Goal: Task Accomplishment & Management: Complete application form

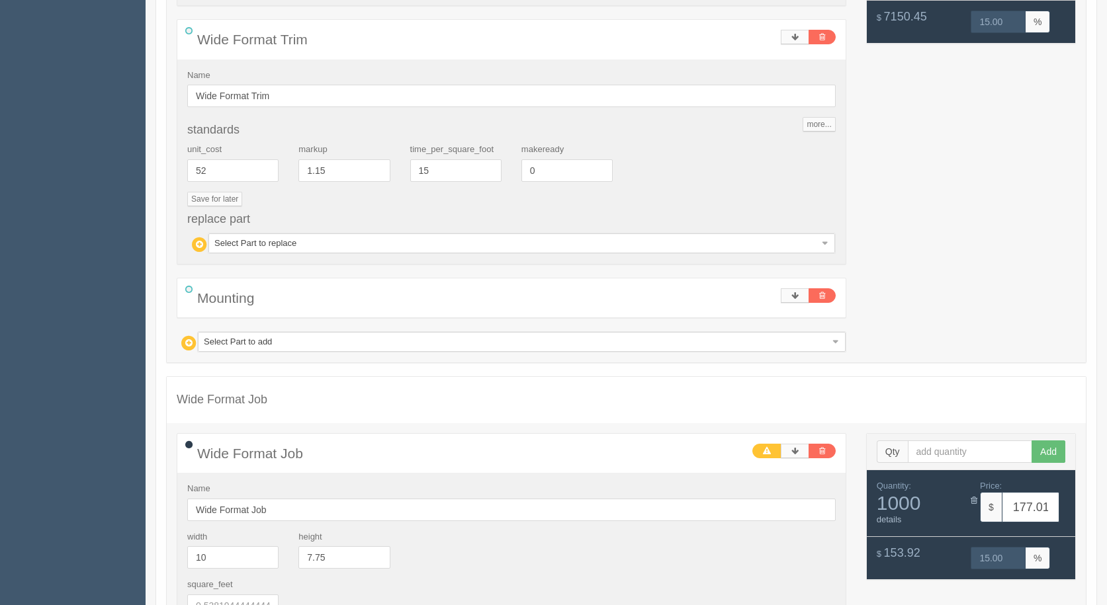
drag, startPoint x: 536, startPoint y: 81, endPoint x: 512, endPoint y: 53, distance: 37.0
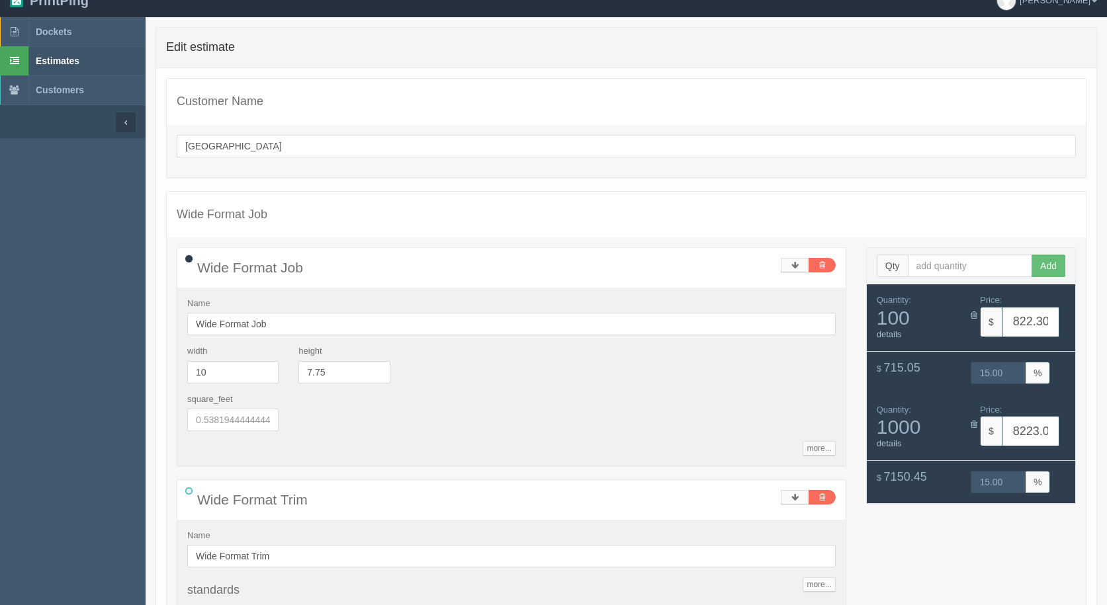
scroll to position [19, 0]
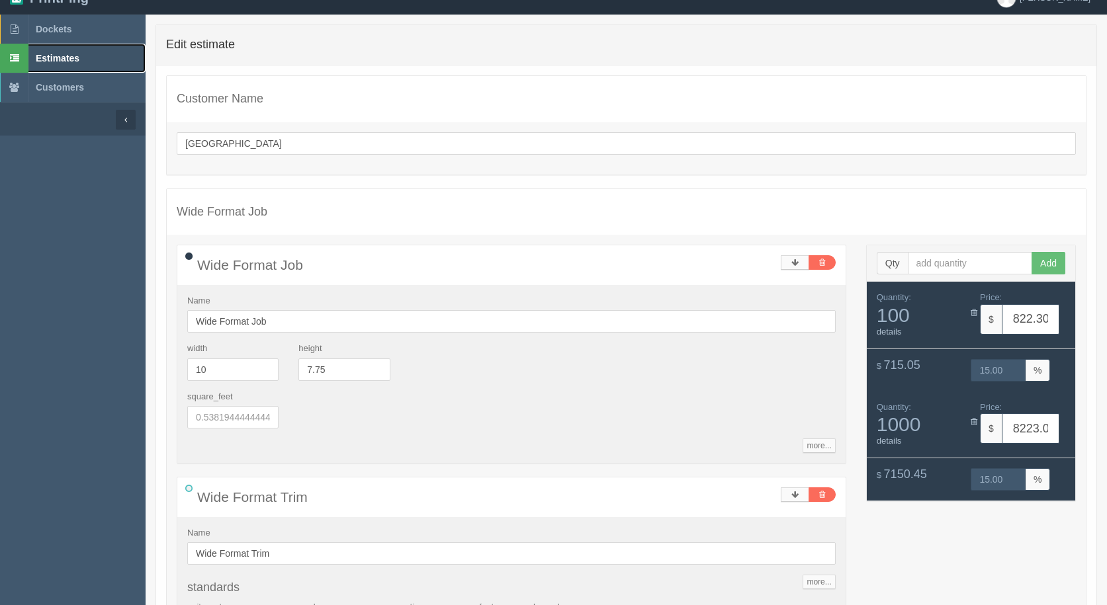
click at [47, 59] on span "Estimates" at bounding box center [58, 58] width 44 height 11
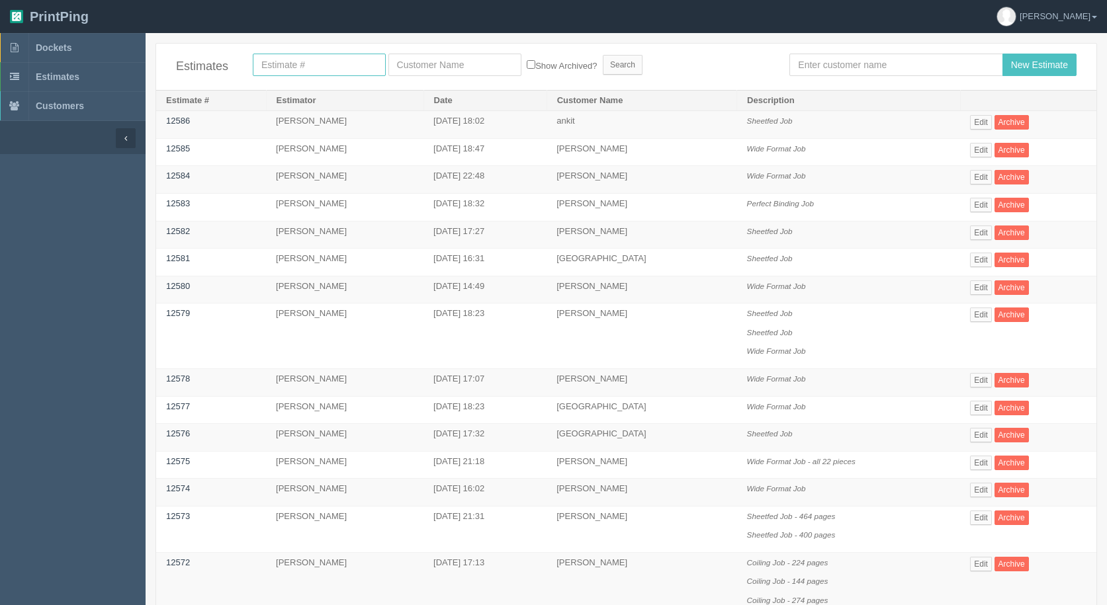
click at [280, 65] on input "text" at bounding box center [319, 65] width 133 height 22
click at [872, 63] on input "text" at bounding box center [895, 65] width 213 height 22
type input "moe"
click at [1002, 54] on input "New Estimate" at bounding box center [1039, 65] width 74 height 22
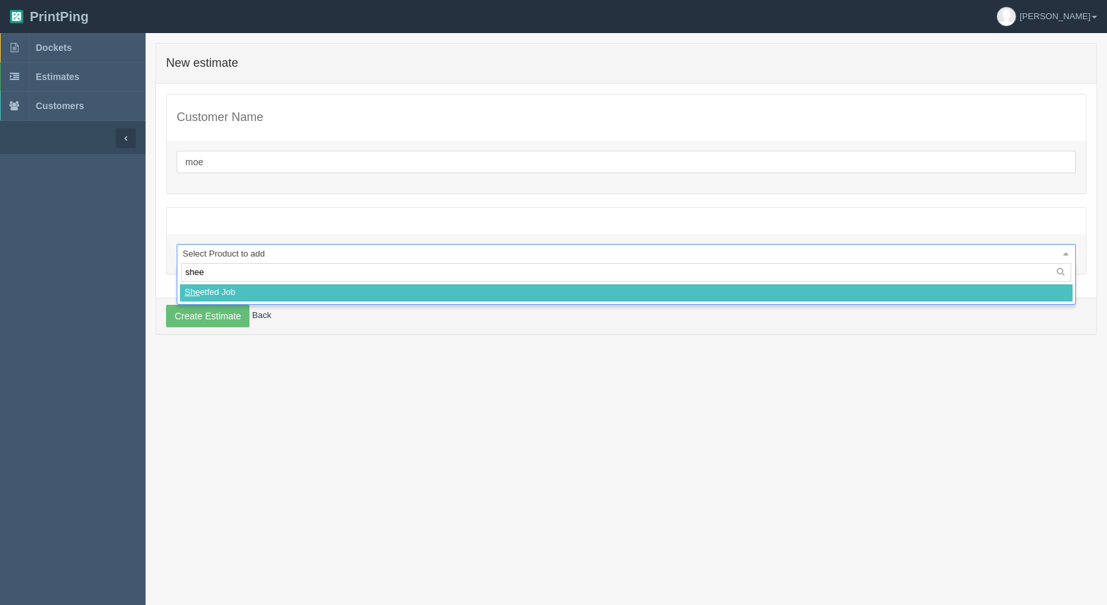
type input "sheet"
select select
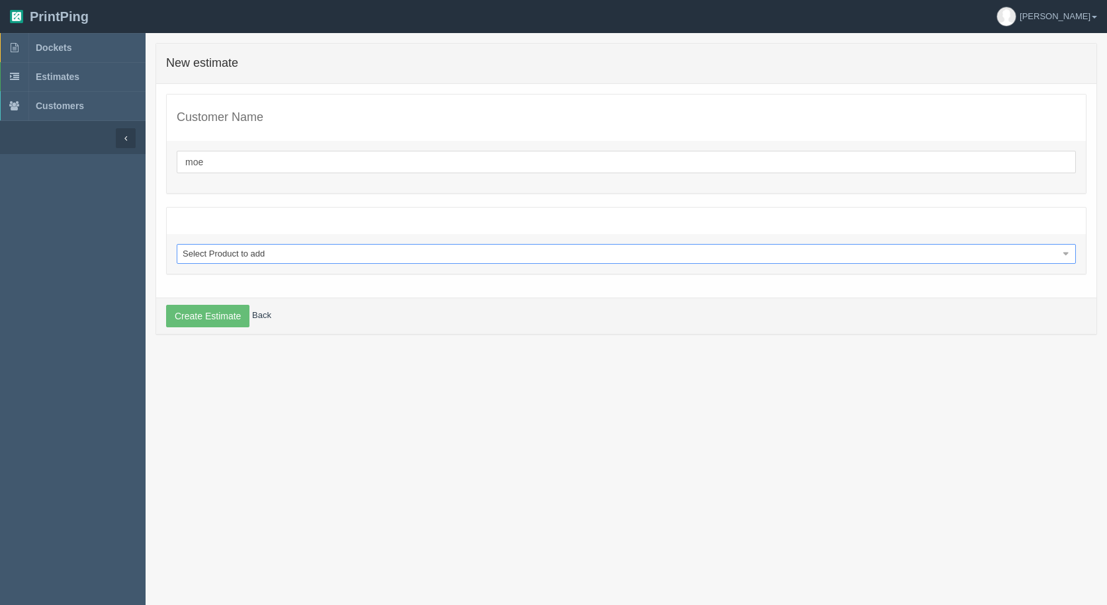
select select "0"
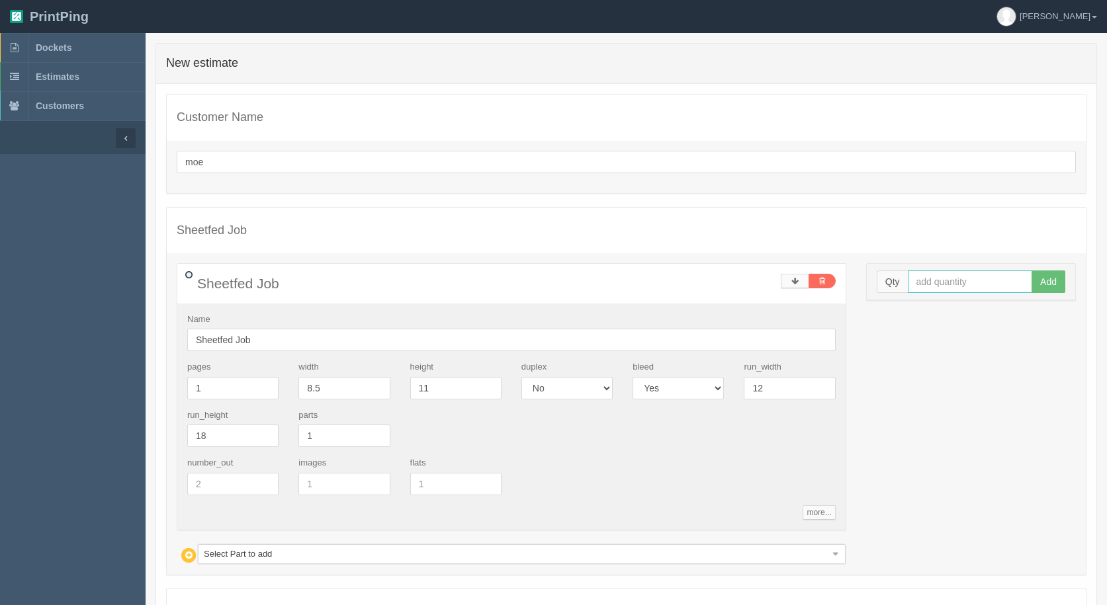
click at [954, 280] on input "text" at bounding box center [970, 282] width 125 height 22
type input "13000"
click at [1031, 271] on button "Add" at bounding box center [1048, 282] width 34 height 22
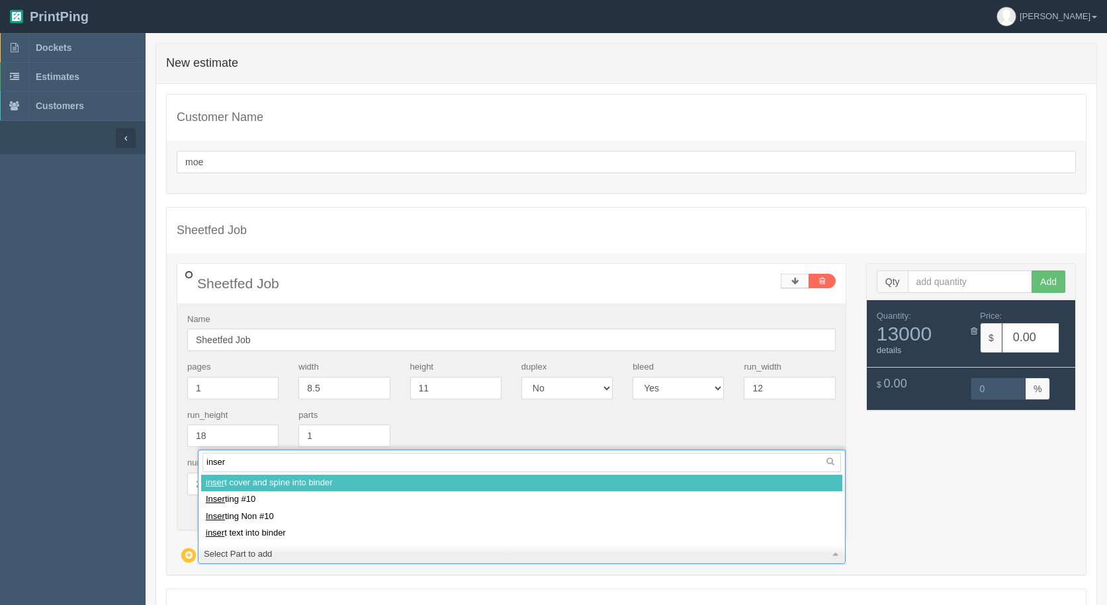
type input "insert"
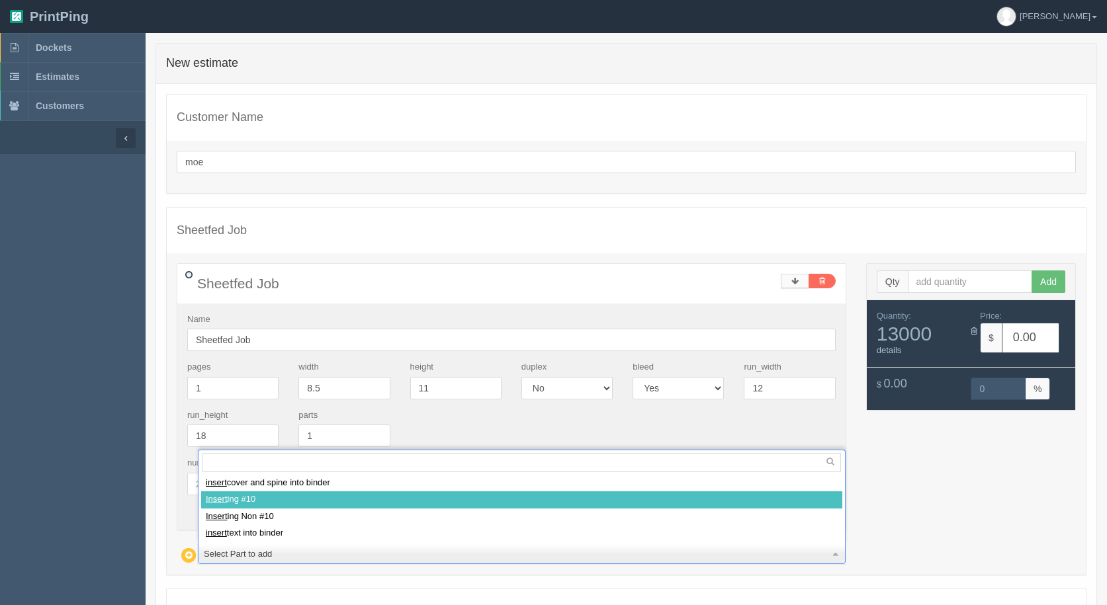
select select
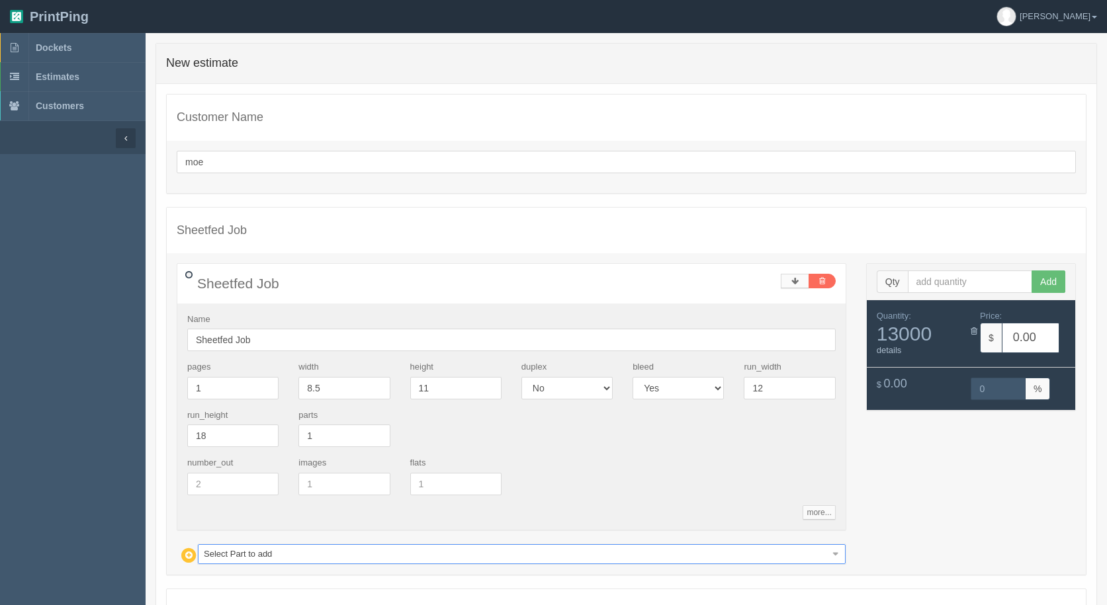
type input "446.84"
type input "15.00"
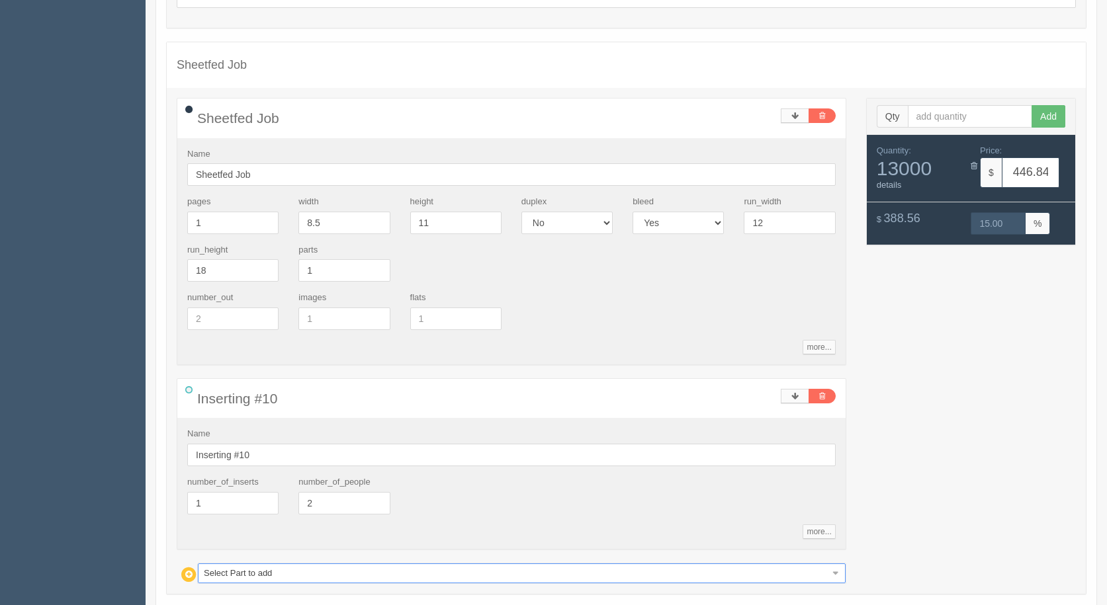
scroll to position [198, 0]
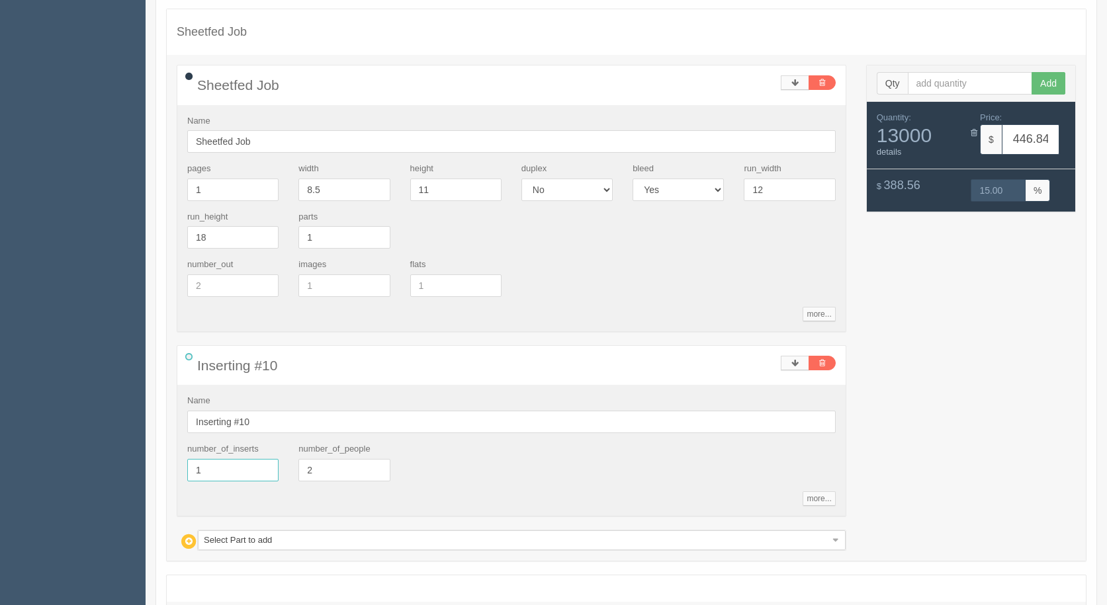
drag, startPoint x: 184, startPoint y: 459, endPoint x: 171, endPoint y: 446, distance: 18.2
click at [177, 452] on div "Inserting #10 Name Inserting #10 number_of_inserts 1 number_of_people 2 more...…" at bounding box center [511, 430] width 669 height 171
type input "3"
type input "451.82"
type input "15.00"
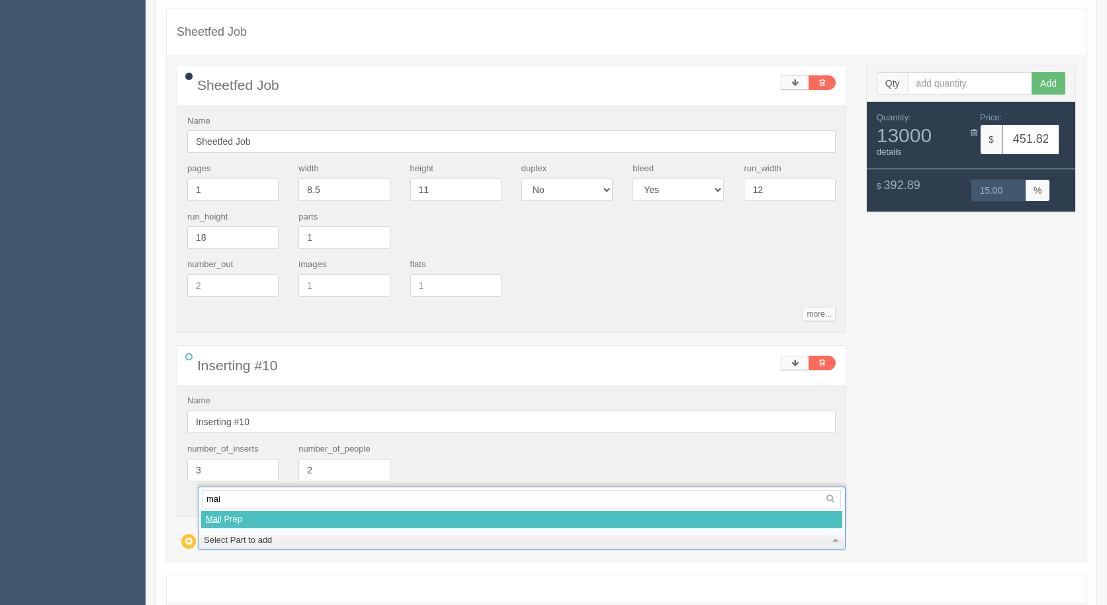
type input "mail"
select select
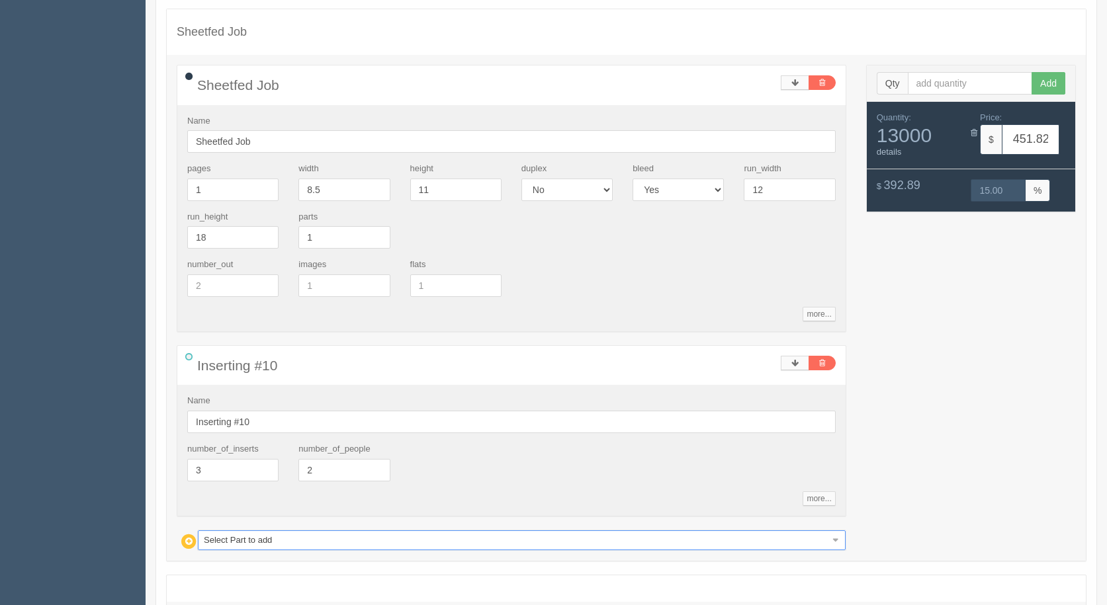
type input "476.82"
type input "18.23"
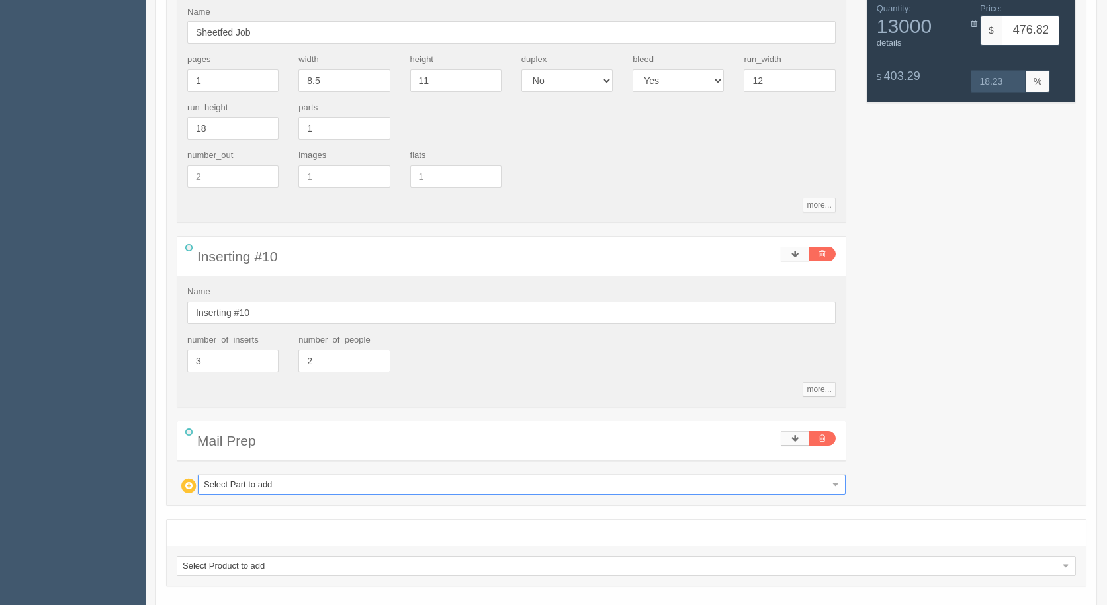
scroll to position [372, 0]
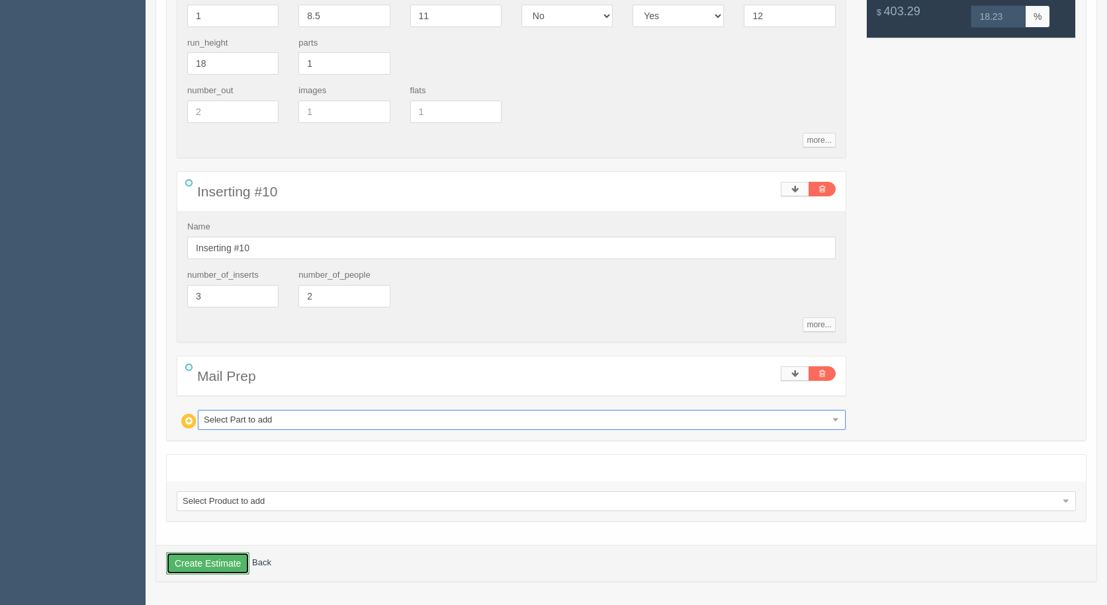
click at [214, 566] on button "Create Estimate" at bounding box center [207, 563] width 83 height 22
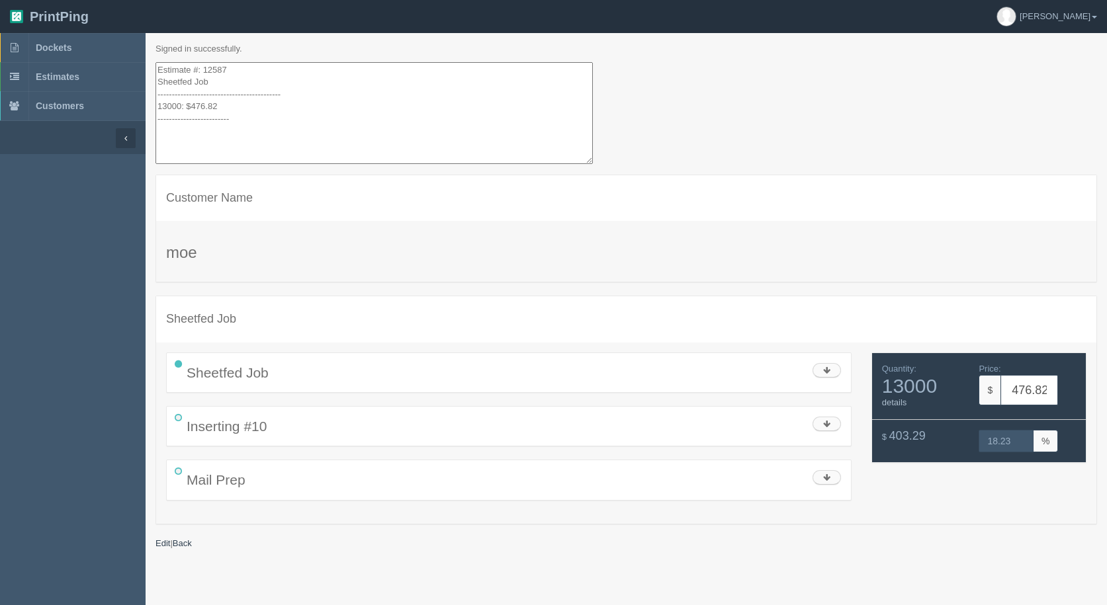
drag, startPoint x: 230, startPoint y: 122, endPoint x: 40, endPoint y: -48, distance: 255.3
click at [40, 0] on html "PrintPing [PERSON_NAME] Administration Edit account ( [EMAIL_ADDRESS][DOMAIN_NA…" at bounding box center [553, 319] width 1107 height 638
